Goal: Information Seeking & Learning: Check status

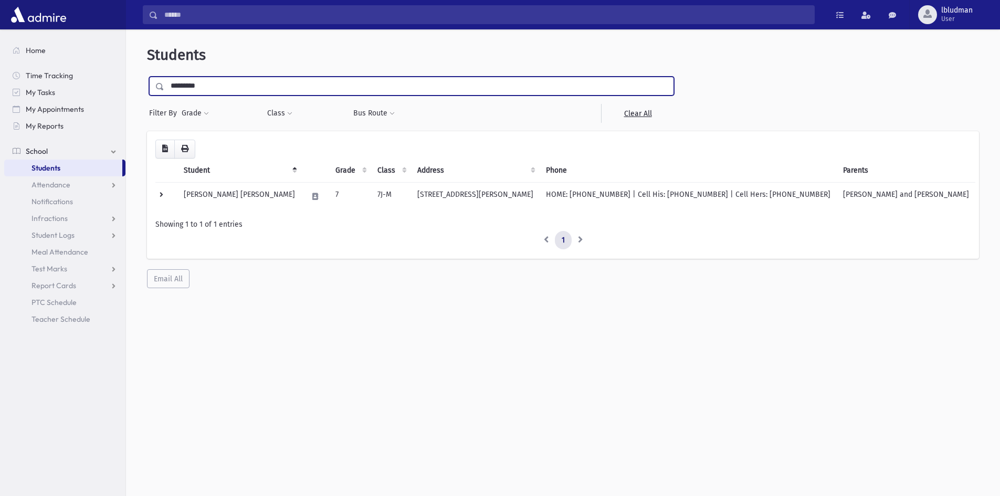
drag, startPoint x: 224, startPoint y: 87, endPoint x: 157, endPoint y: 89, distance: 67.3
click at [158, 89] on div "*********" at bounding box center [411, 86] width 525 height 19
type input "******"
click at [147, 77] on input "submit" at bounding box center [161, 84] width 29 height 14
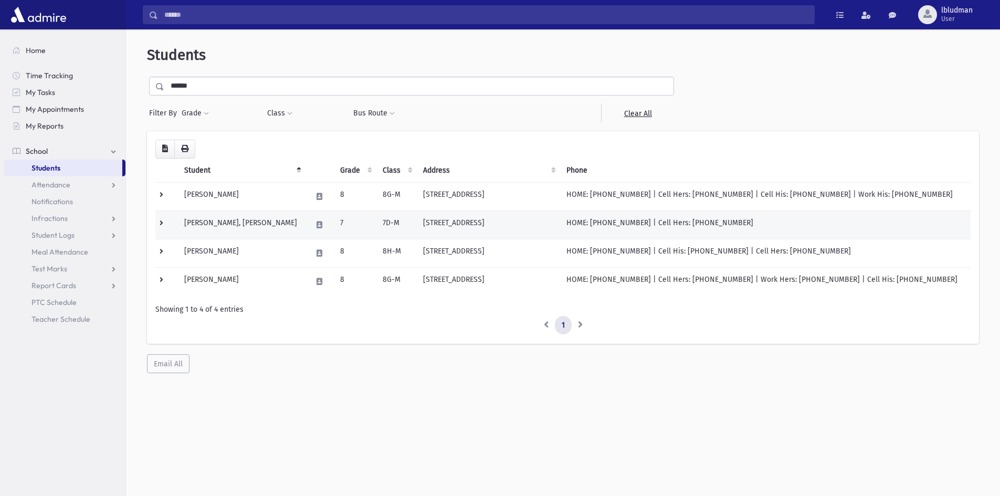
click at [204, 226] on td "[PERSON_NAME], [PERSON_NAME]" at bounding box center [242, 225] width 128 height 28
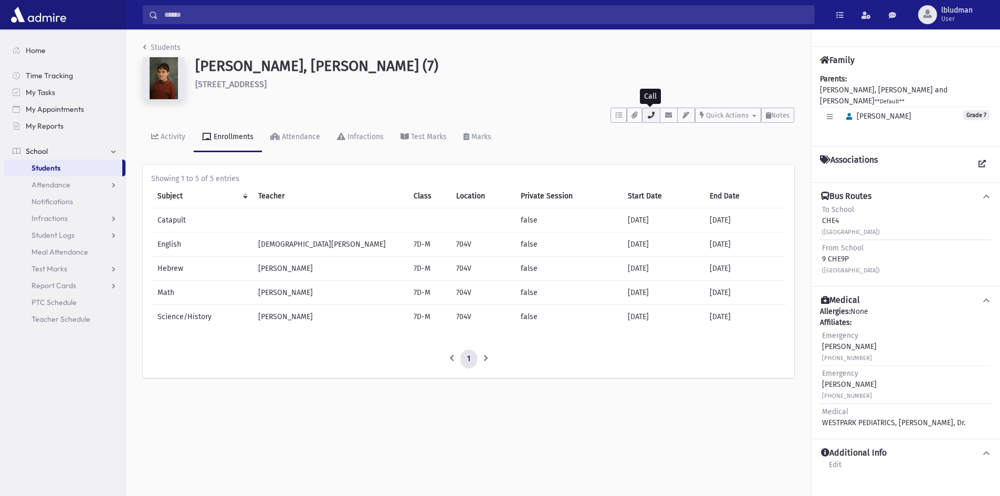
click at [655, 116] on button "button" at bounding box center [651, 115] width 18 height 15
click at [617, 147] on div "Activity Enrollments Attendance Infractions Test Marks Marks" at bounding box center [469, 142] width 652 height 38
drag, startPoint x: 256, startPoint y: 67, endPoint x: 375, endPoint y: 67, distance: 118.7
click at [375, 67] on h1 "Berman, Yosay Yehuda (7)" at bounding box center [494, 66] width 599 height 18
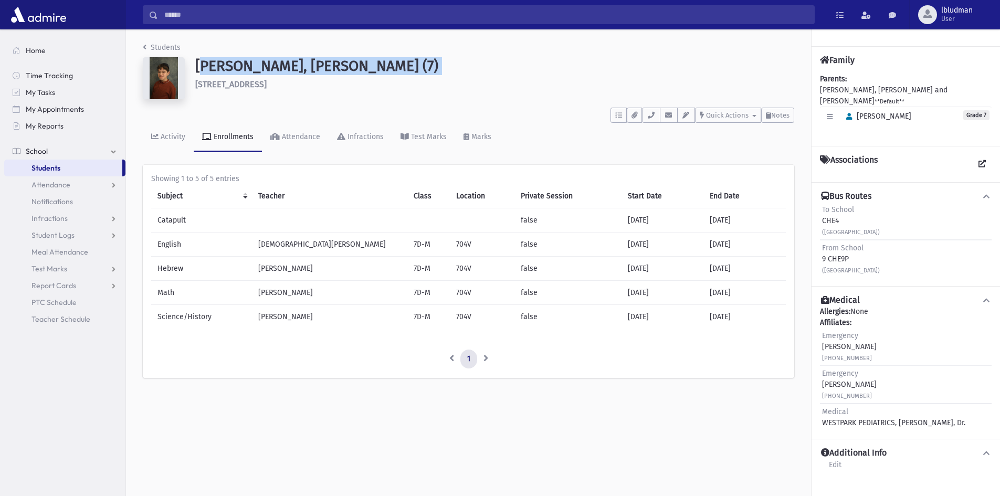
drag, startPoint x: 375, startPoint y: 67, endPoint x: 212, endPoint y: 66, distance: 163.3
click at [212, 66] on h1 "Berman, Yosay Yehuda (7)" at bounding box center [494, 66] width 599 height 18
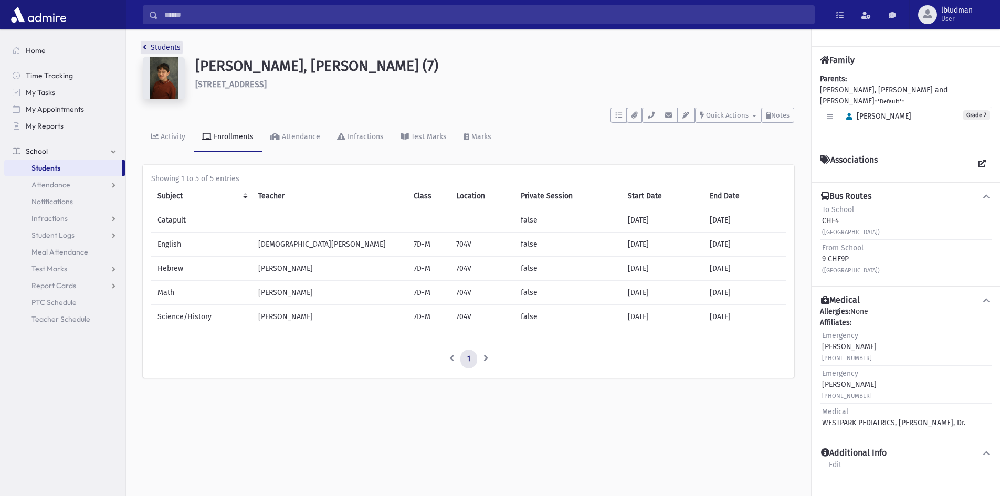
click at [161, 46] on link "Students" at bounding box center [162, 47] width 38 height 9
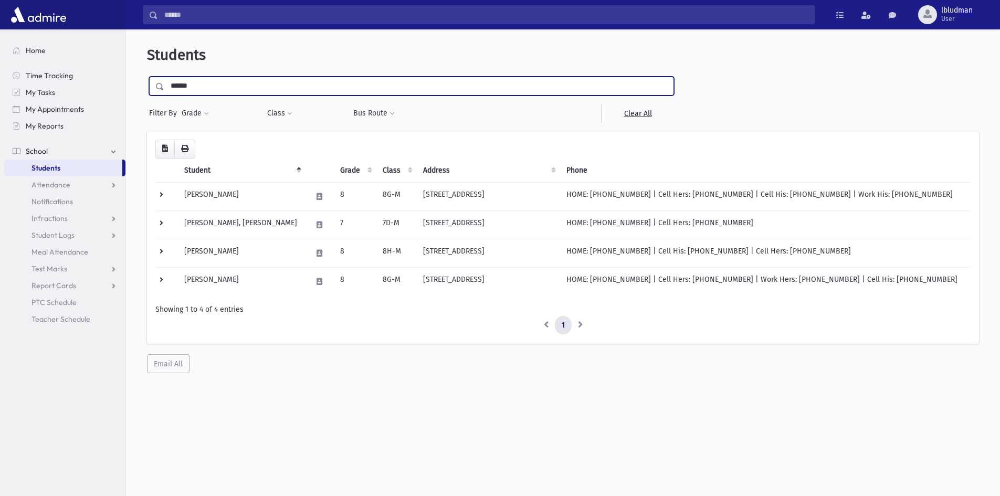
drag, startPoint x: 220, startPoint y: 86, endPoint x: 170, endPoint y: 88, distance: 49.4
click at [170, 88] on input "******" at bounding box center [418, 86] width 509 height 19
type input "******"
click at [147, 77] on input "submit" at bounding box center [161, 84] width 29 height 14
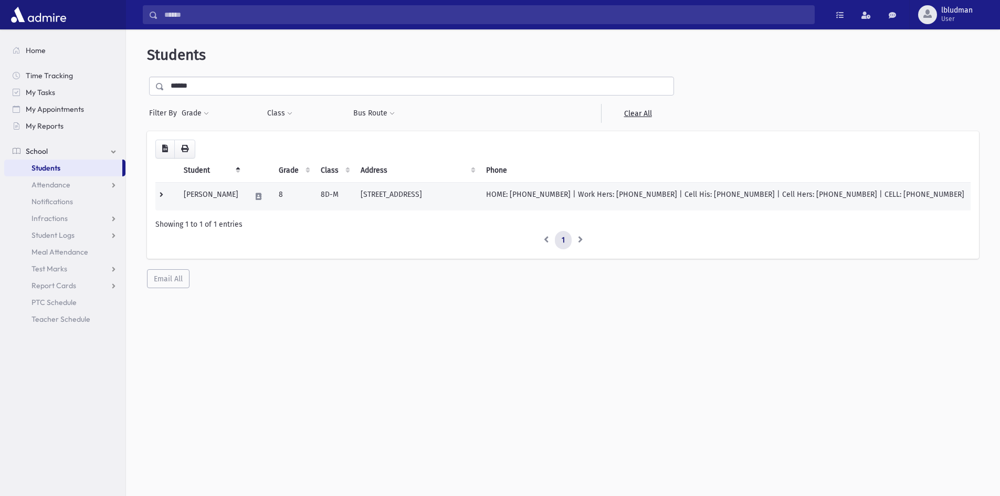
click at [224, 195] on td "[PERSON_NAME]" at bounding box center [211, 196] width 67 height 28
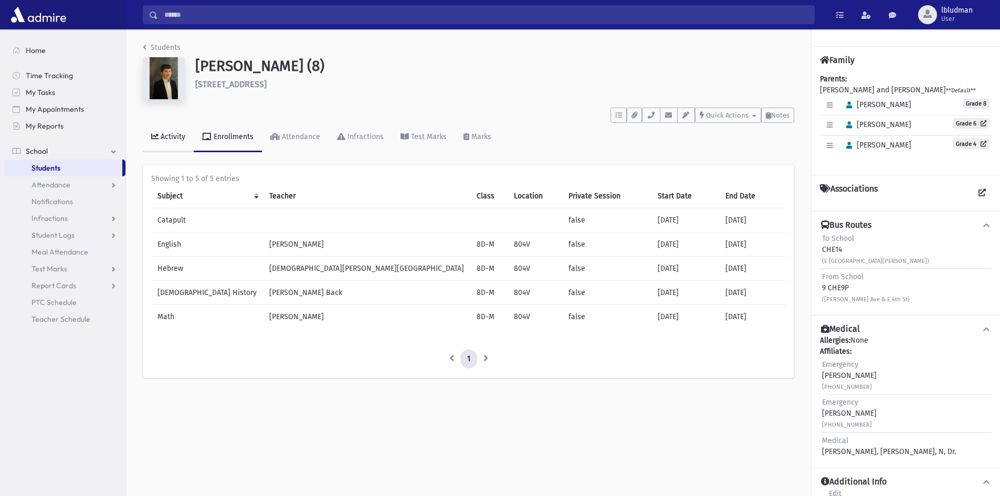
click at [168, 146] on link "Activity" at bounding box center [168, 137] width 51 height 29
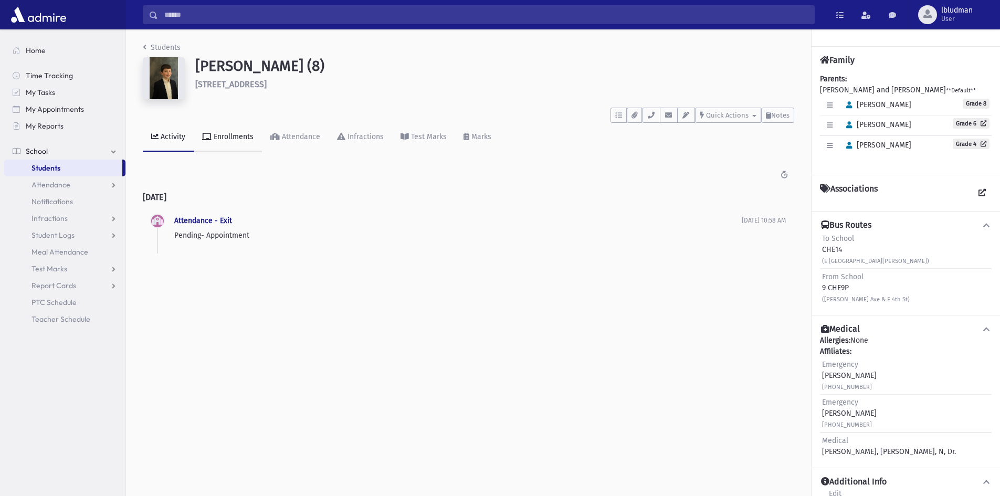
click at [233, 142] on link "Enrollments" at bounding box center [228, 137] width 68 height 29
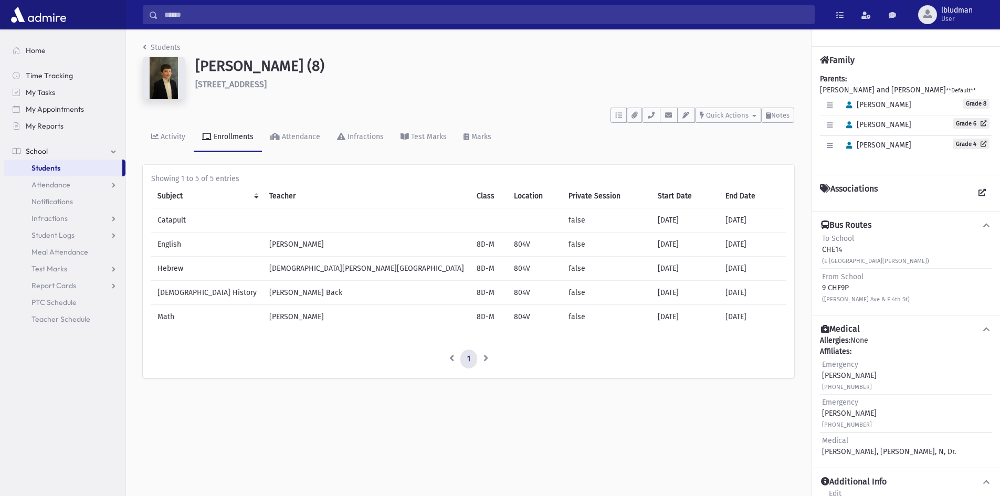
click at [851, 226] on h4 "Bus Routes" at bounding box center [846, 225] width 50 height 11
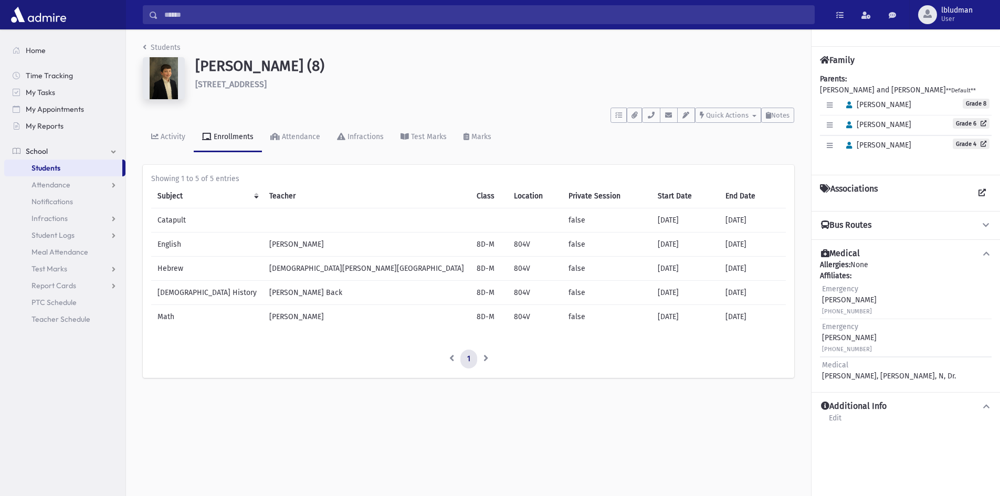
click at [851, 226] on h4 "Bus Routes" at bounding box center [846, 225] width 50 height 11
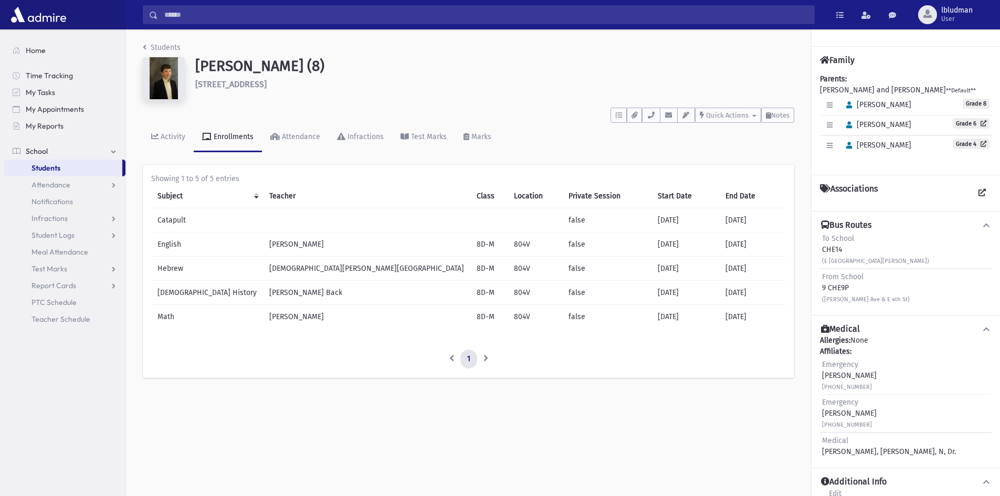
click at [851, 226] on h4 "Bus Routes" at bounding box center [846, 225] width 50 height 11
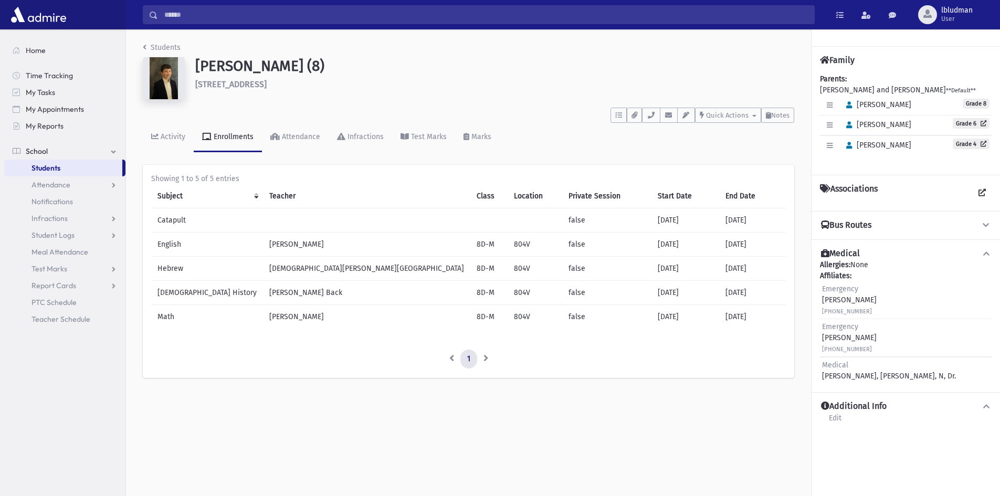
click at [851, 226] on h4 "Bus Routes" at bounding box center [846, 225] width 50 height 11
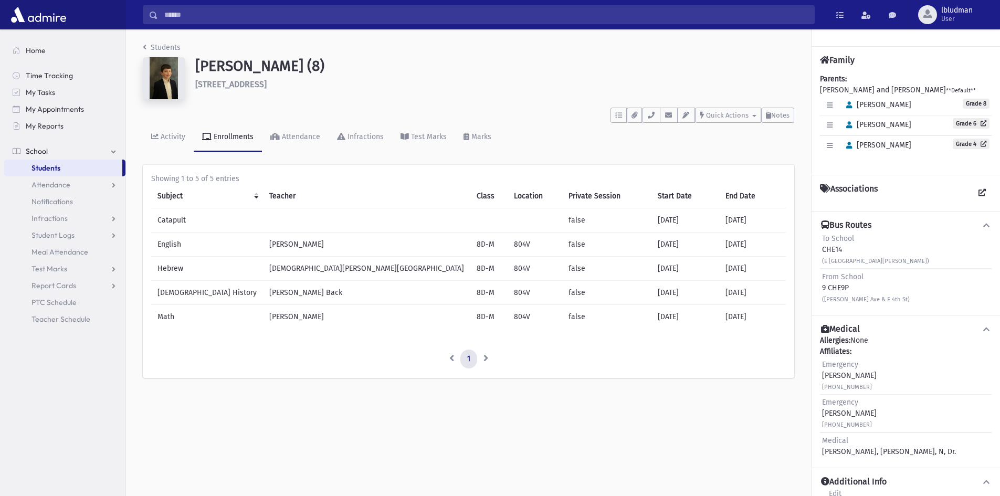
click at [896, 332] on button "Medical" at bounding box center [906, 329] width 172 height 11
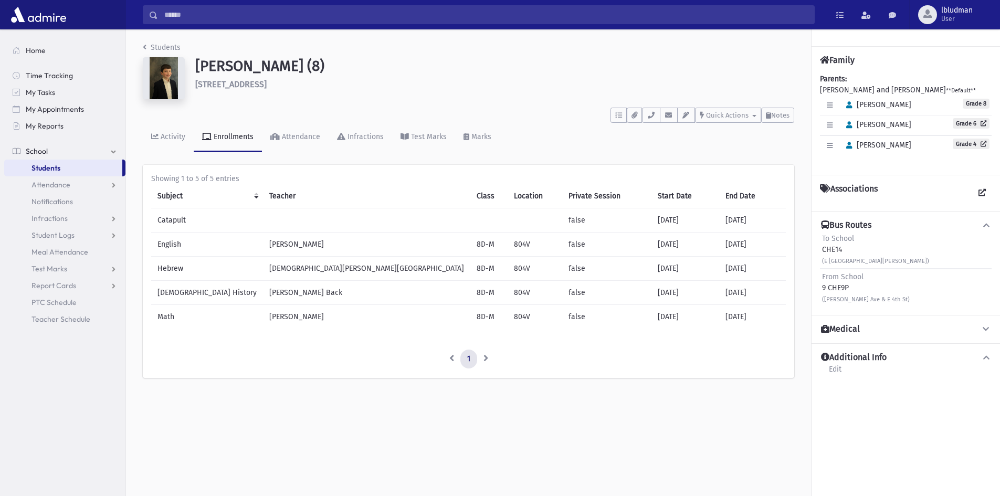
click at [853, 235] on span "To School" at bounding box center [838, 238] width 32 height 9
click at [853, 223] on h4 "Bus Routes" at bounding box center [846, 225] width 50 height 11
click at [983, 282] on icon at bounding box center [986, 281] width 9 height 7
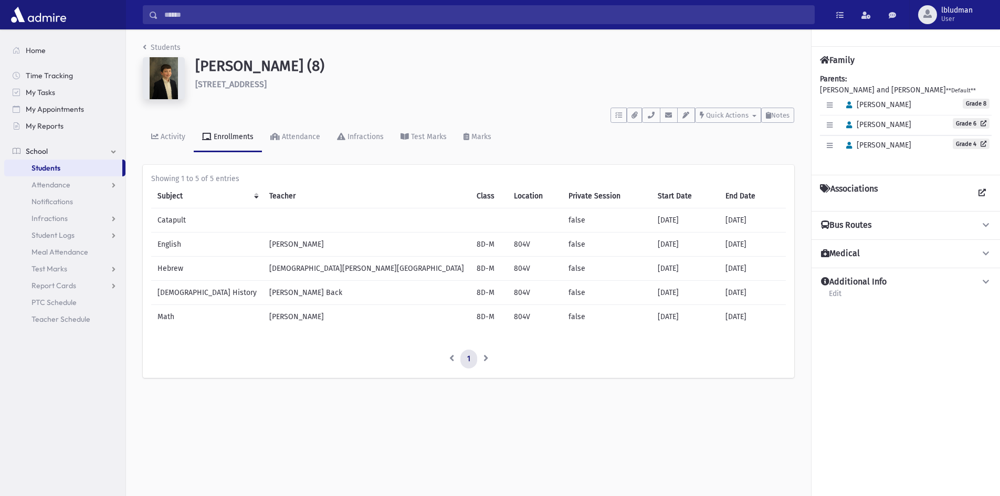
click at [985, 254] on icon at bounding box center [986, 253] width 9 height 7
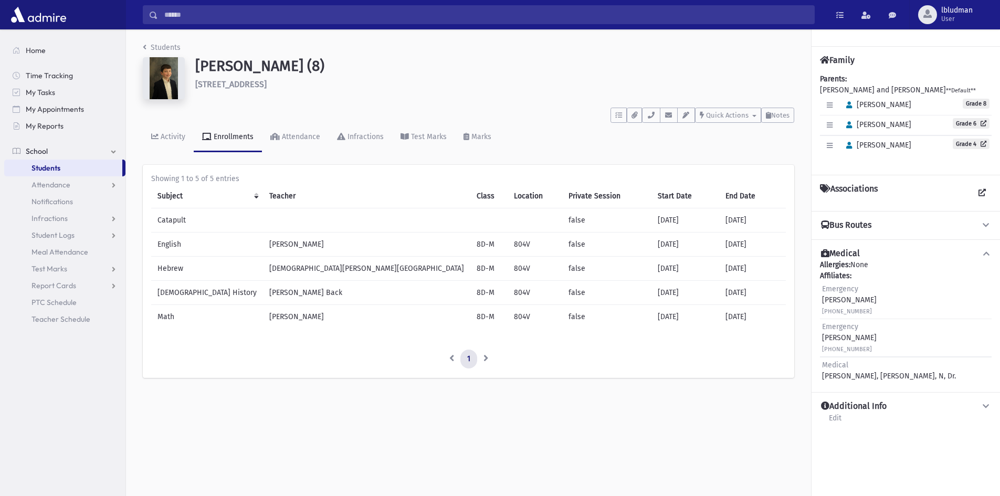
click at [985, 254] on icon at bounding box center [986, 253] width 9 height 7
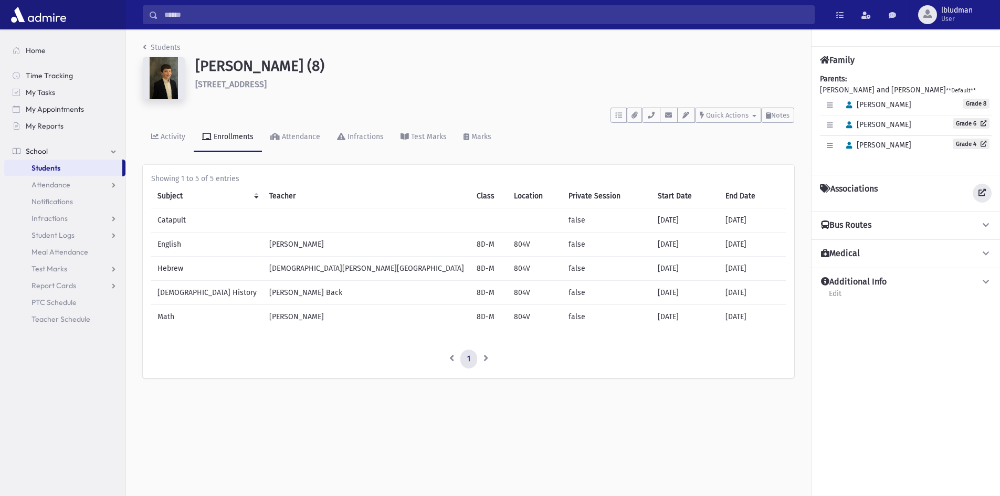
click at [979, 193] on icon at bounding box center [982, 192] width 7 height 7
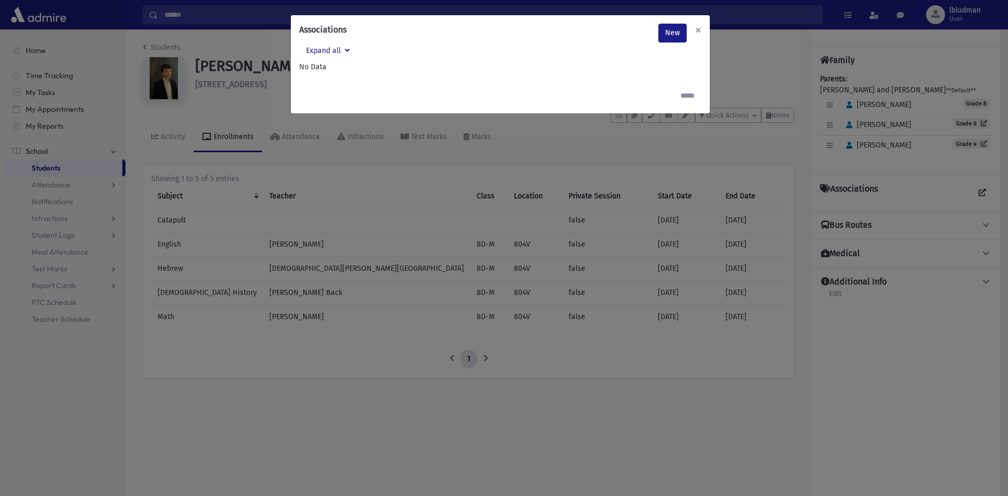
click at [696, 27] on span "×" at bounding box center [698, 30] width 6 height 15
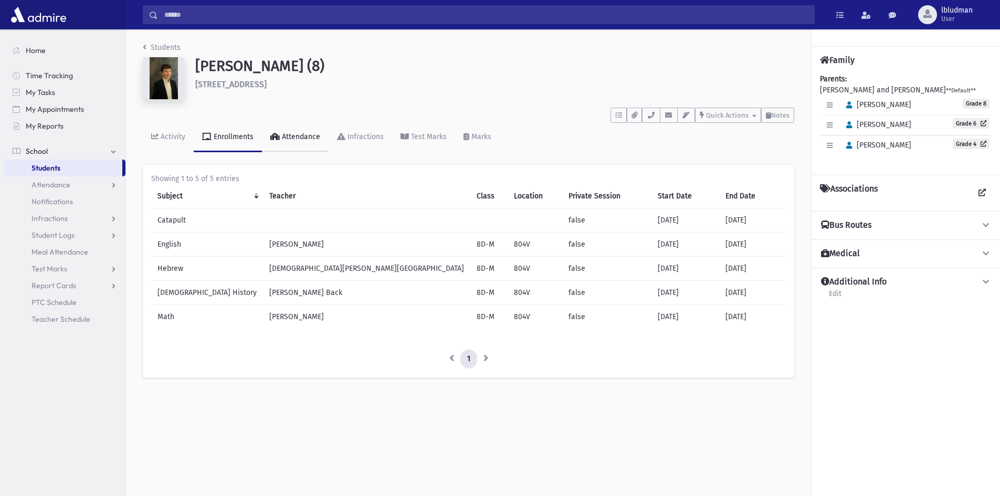
click at [291, 138] on div "Attendance" at bounding box center [300, 136] width 40 height 9
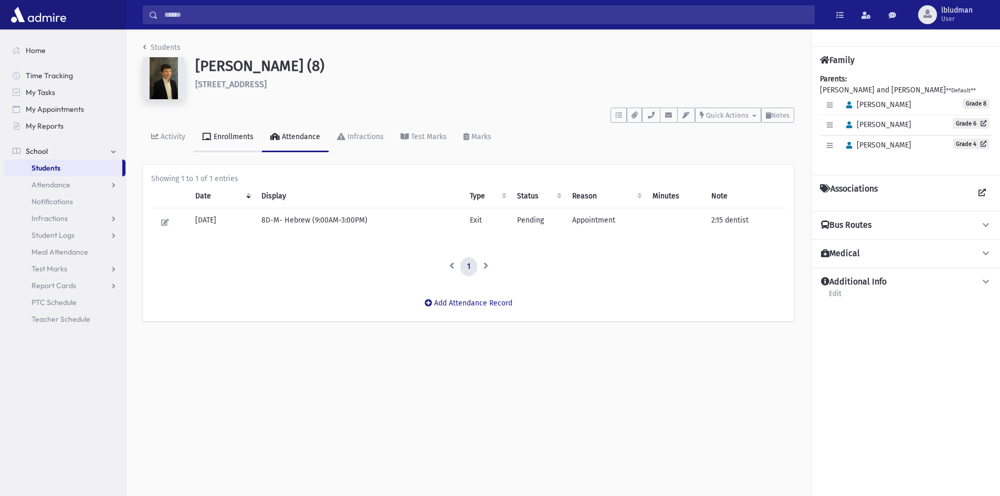
click at [231, 139] on div "Enrollments" at bounding box center [233, 136] width 42 height 9
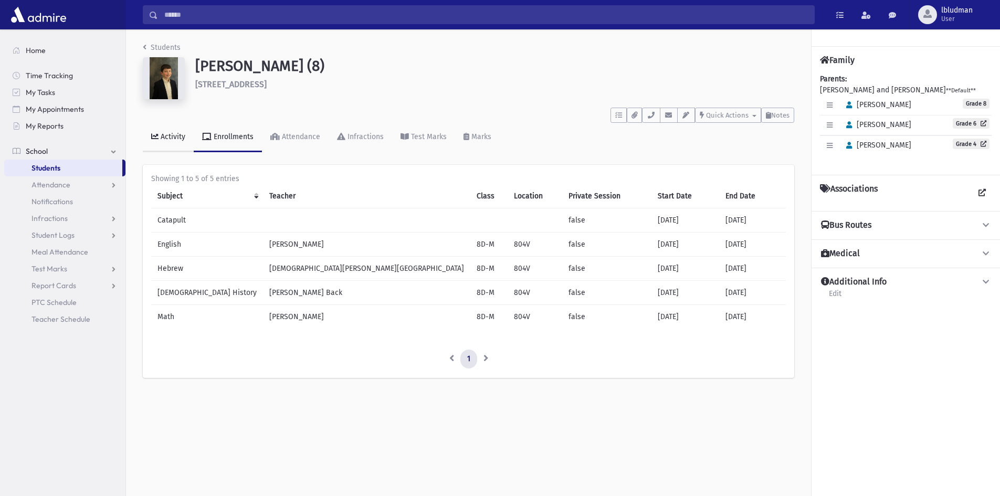
click at [158, 146] on link "Activity" at bounding box center [168, 137] width 51 height 29
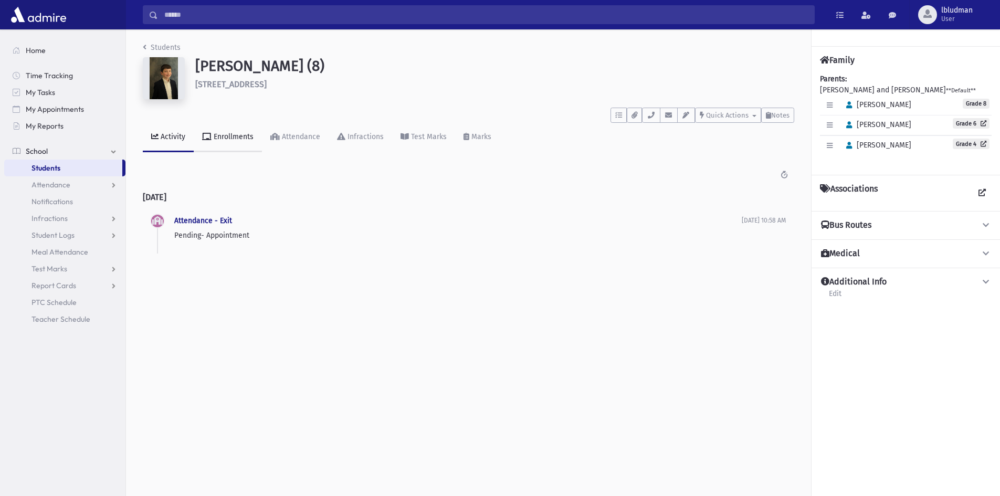
click at [215, 146] on link "Enrollments" at bounding box center [228, 137] width 68 height 29
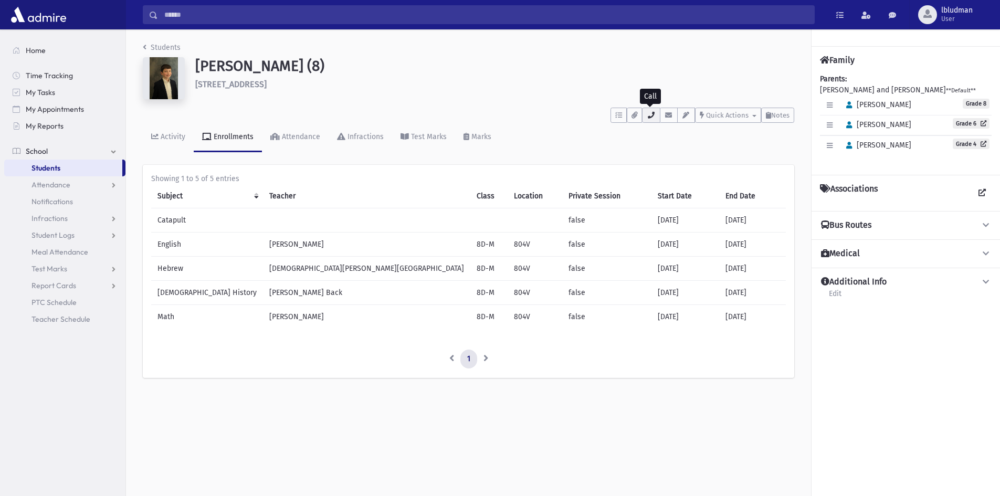
click at [655, 120] on button "button" at bounding box center [651, 115] width 18 height 15
click at [670, 392] on div "Students Feifer, Yakov (8) 221 East 4th Street Lakewood **** To Do's No open ta…" at bounding box center [468, 215] width 685 height 372
click at [652, 120] on button "button" at bounding box center [651, 115] width 18 height 15
click at [714, 395] on div "Students Feifer, Yakov (8) 221 East 4th Street Lakewood **** To Do's No open ta…" at bounding box center [468, 215] width 685 height 372
click at [653, 112] on icon "button" at bounding box center [651, 115] width 8 height 7
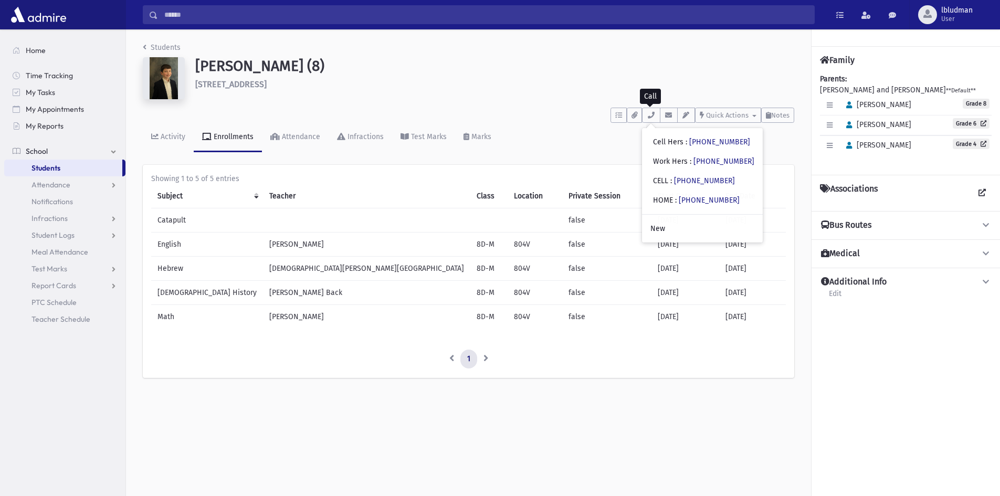
click at [540, 168] on div "Showing 1 to 5 of 5 entries Subject Teacher Class Location Private Session Star…" at bounding box center [469, 271] width 652 height 213
click at [654, 118] on icon "button" at bounding box center [651, 115] width 8 height 7
click at [592, 339] on div "Showing 1 to 5 of 5 entries Subject Teacher Class Location Private Session Star…" at bounding box center [468, 270] width 635 height 195
click at [643, 114] on button "button" at bounding box center [651, 115] width 18 height 15
drag, startPoint x: 165, startPoint y: 43, endPoint x: 165, endPoint y: 49, distance: 5.8
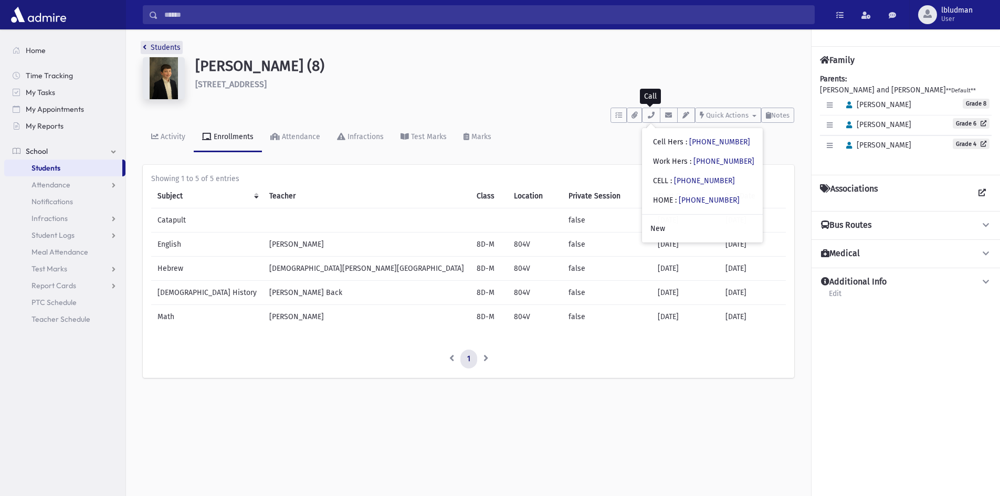
click at [165, 43] on link "Students" at bounding box center [162, 47] width 38 height 9
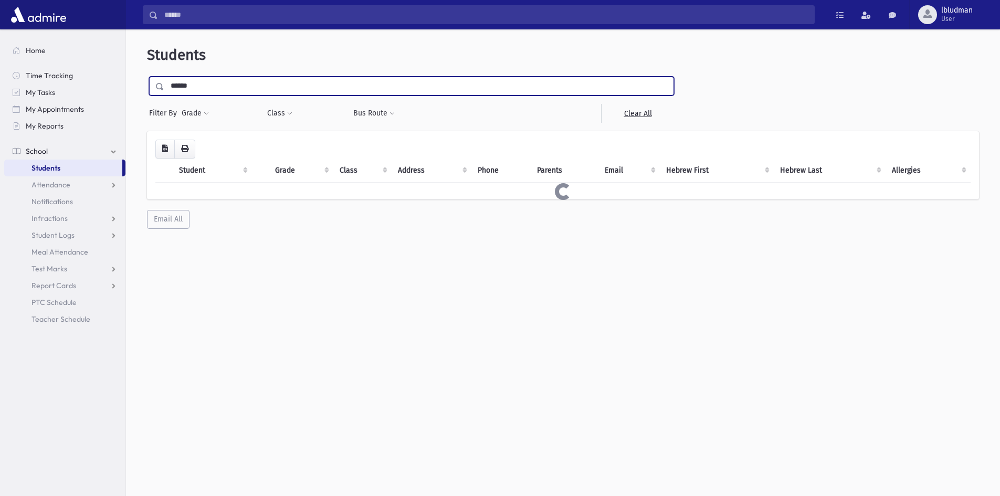
drag, startPoint x: 0, startPoint y: 0, endPoint x: 137, endPoint y: 83, distance: 159.8
click at [137, 83] on div "Students ****** Filter By Grade * * * * * * * * * * Filter Class ** ***" at bounding box center [563, 138] width 866 height 208
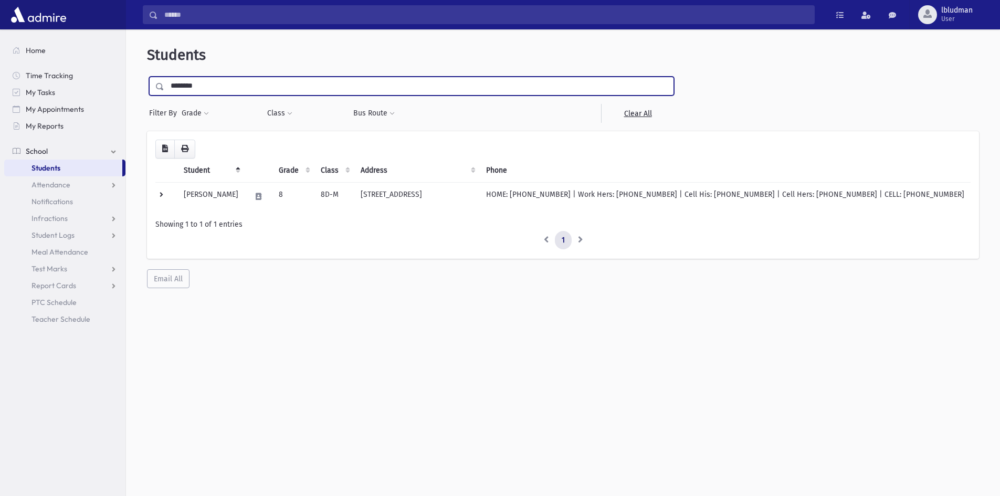
type input "********"
click at [147, 77] on input "submit" at bounding box center [161, 84] width 29 height 14
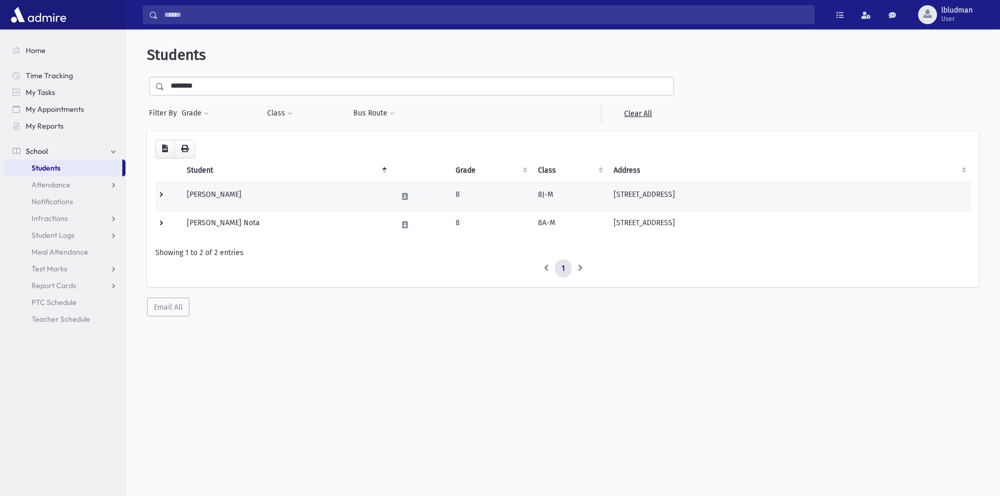
click at [232, 186] on td "Eisemann, Dovid" at bounding box center [286, 196] width 211 height 28
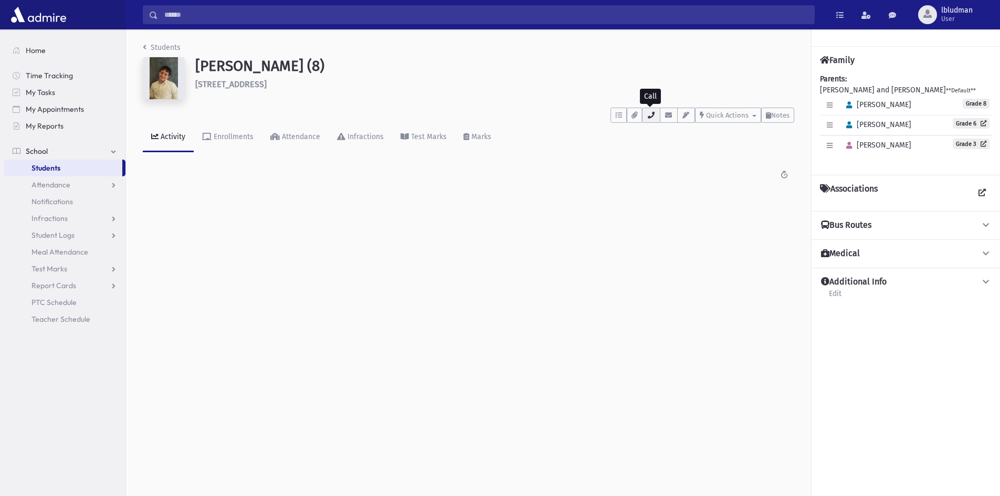
click at [651, 115] on icon "button" at bounding box center [651, 115] width 8 height 7
click at [341, 280] on div "Students [PERSON_NAME] (8) [STREET_ADDRESS] **** To Do's No open tasks Show Lis…" at bounding box center [563, 262] width 874 height 467
click at [244, 133] on div "Enrollments" at bounding box center [233, 136] width 42 height 9
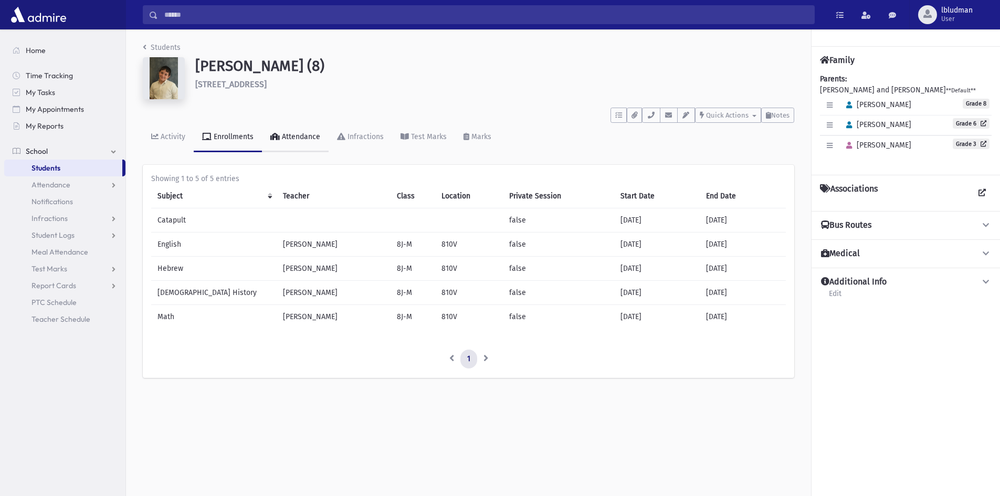
click at [285, 138] on div "Attendance" at bounding box center [300, 136] width 40 height 9
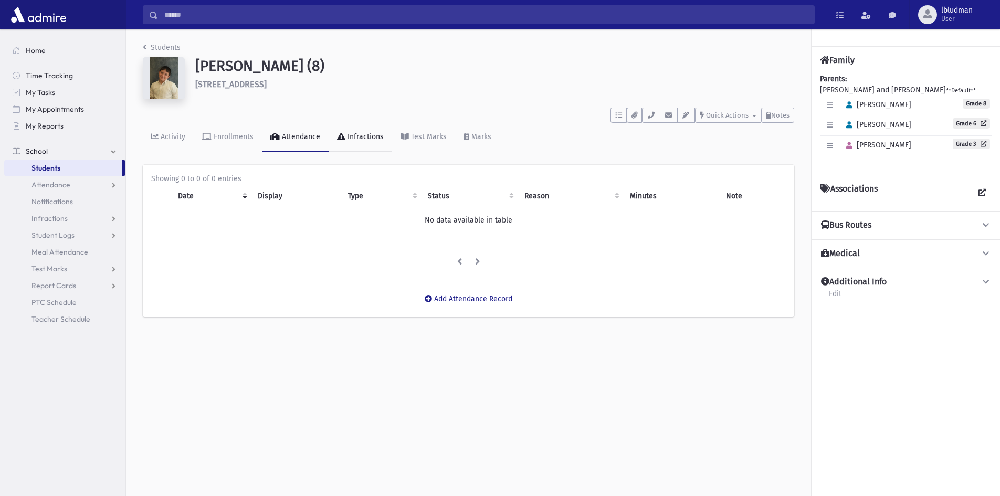
click at [370, 139] on div "Infractions" at bounding box center [365, 136] width 38 height 9
click at [281, 138] on div "Attendance" at bounding box center [300, 136] width 40 height 9
click at [217, 142] on link "Enrollments" at bounding box center [228, 137] width 68 height 29
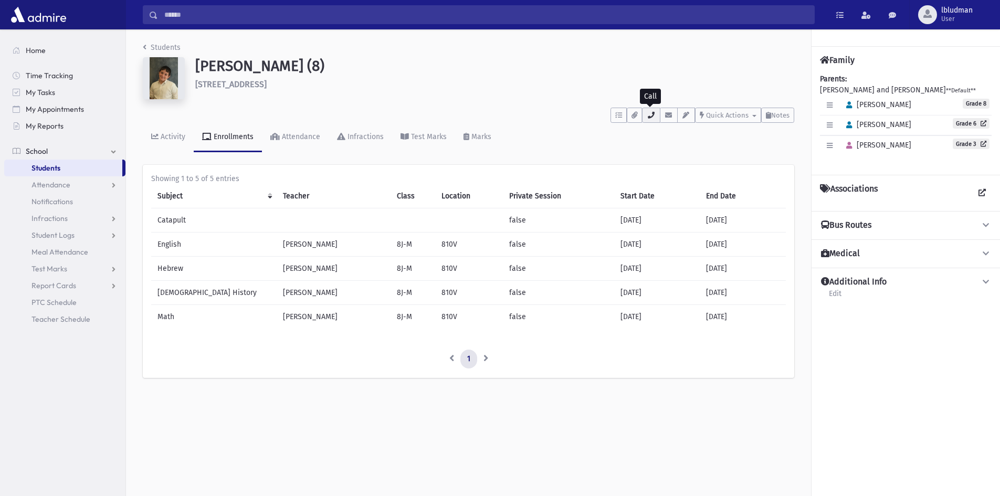
click at [658, 115] on button "button" at bounding box center [651, 115] width 18 height 15
